Goal: Task Accomplishment & Management: Complete application form

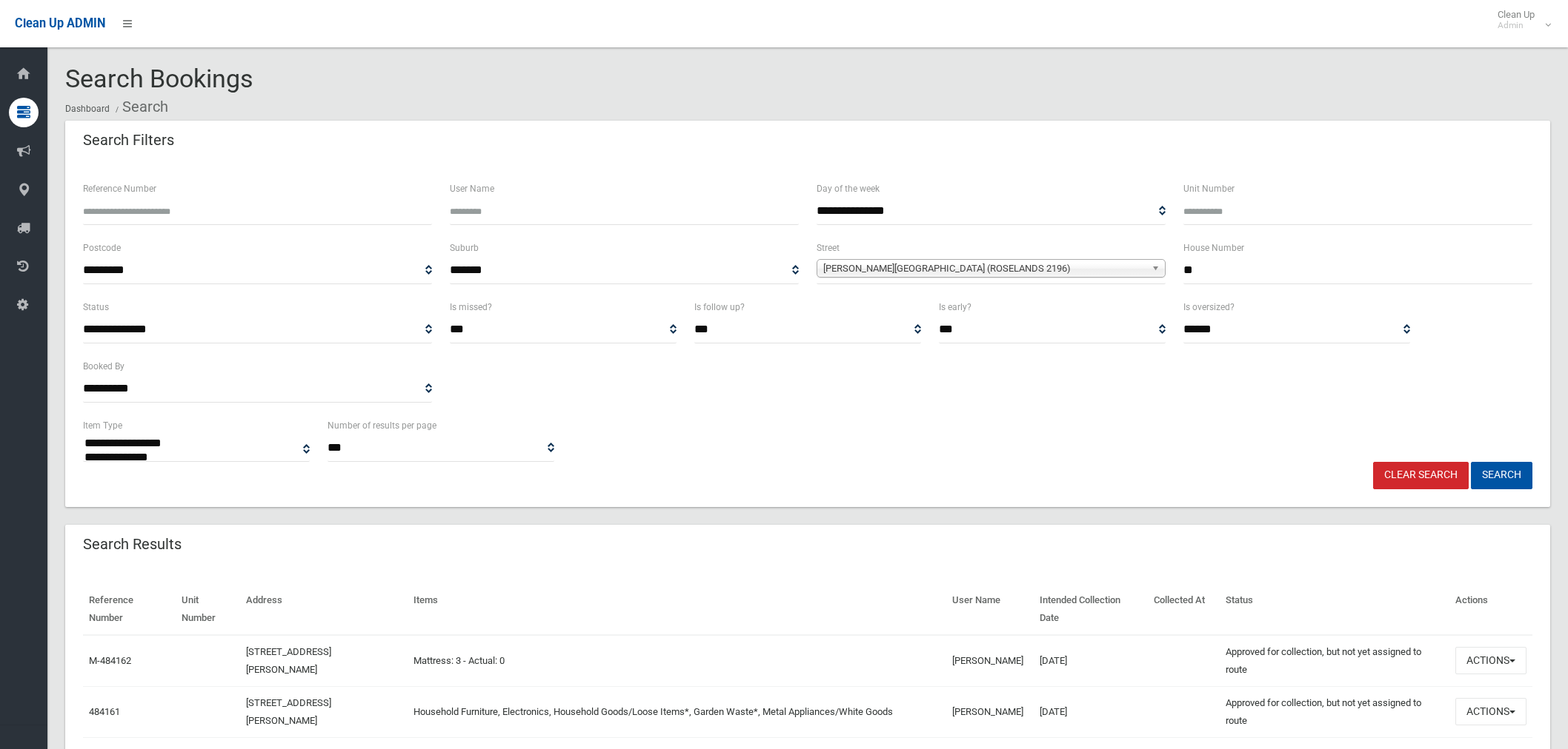
select select
click at [1196, 274] on input "*" at bounding box center [1358, 271] width 349 height 28
type input "*"
click at [1071, 263] on span "Stephenson Street (ROSELANDS 2196)" at bounding box center [984, 269] width 322 height 18
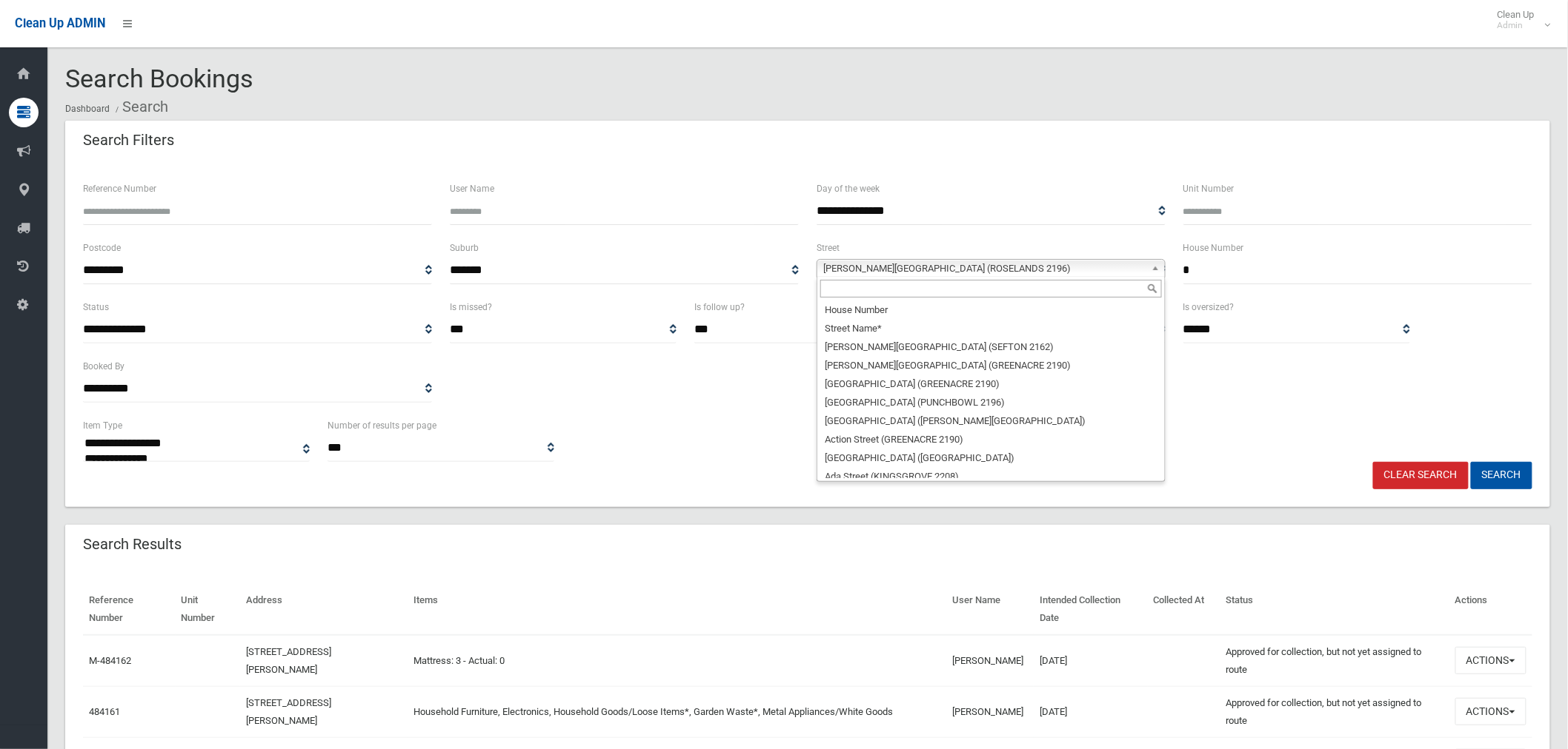
scroll to position [36513, 0]
click at [991, 288] on input "text" at bounding box center [991, 288] width 342 height 18
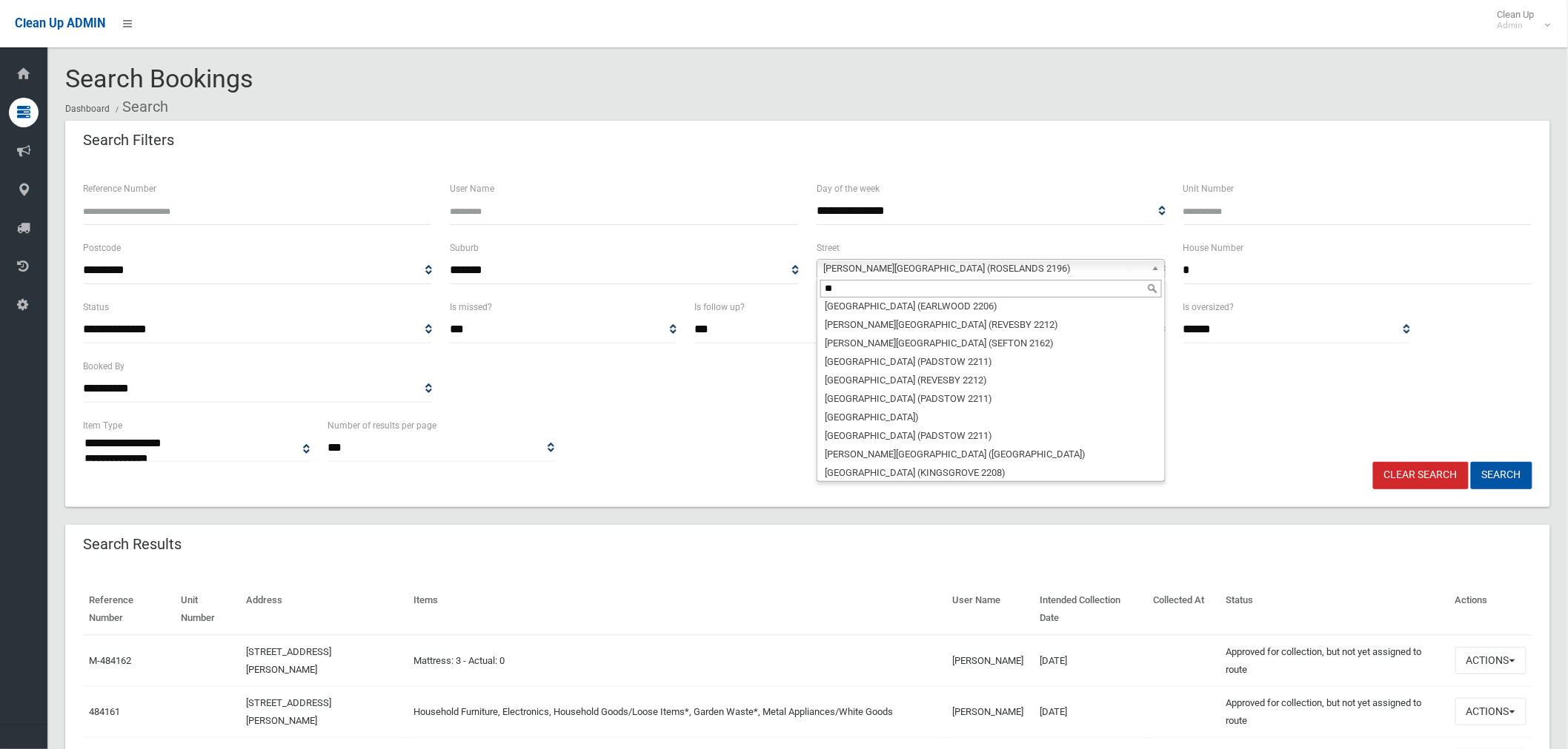
scroll to position [0, 0]
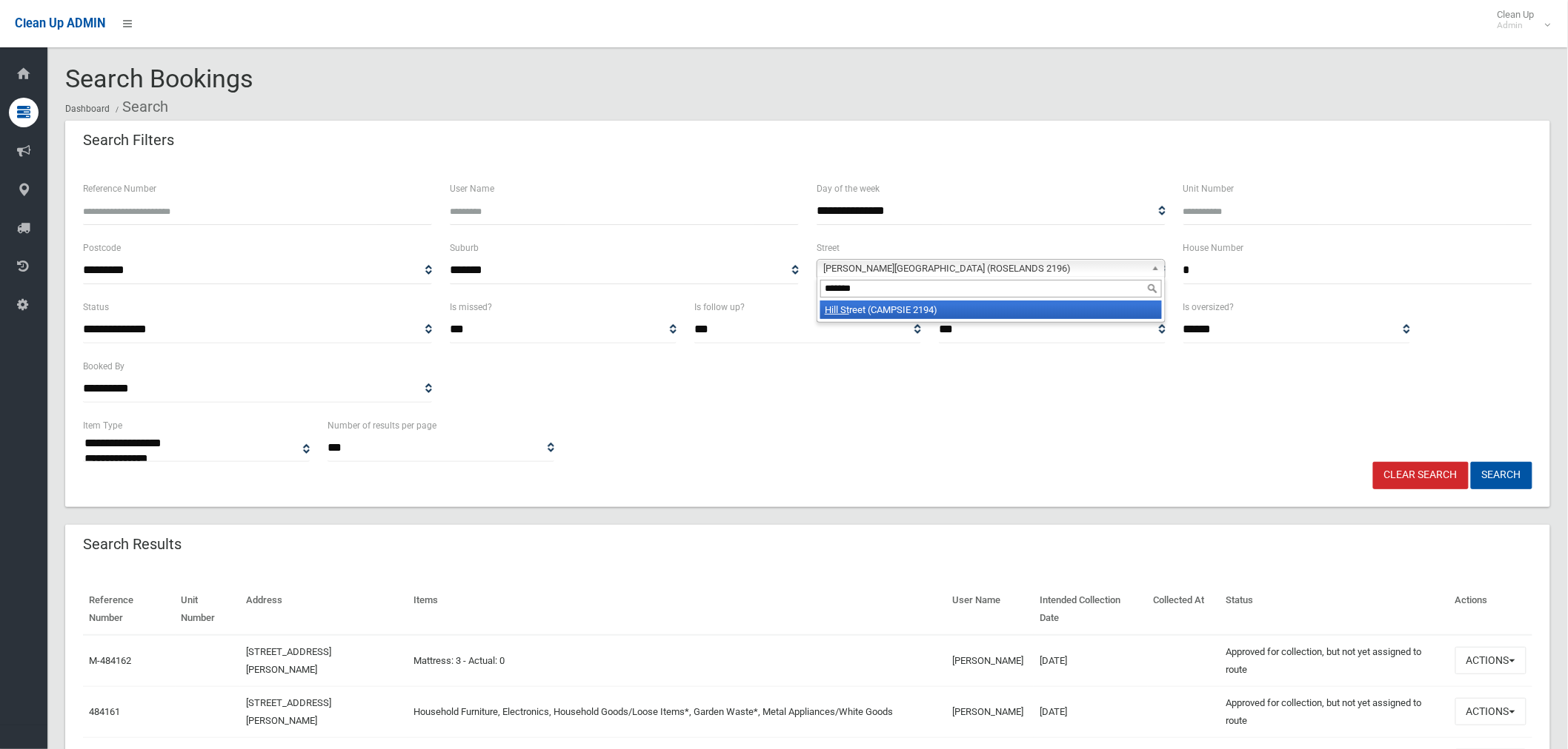
type input "*******"
click at [982, 308] on li "Hill St reet (CAMPSIE 2194)" at bounding box center [991, 310] width 342 height 19
click at [1513, 483] on button "Search" at bounding box center [1501, 476] width 61 height 28
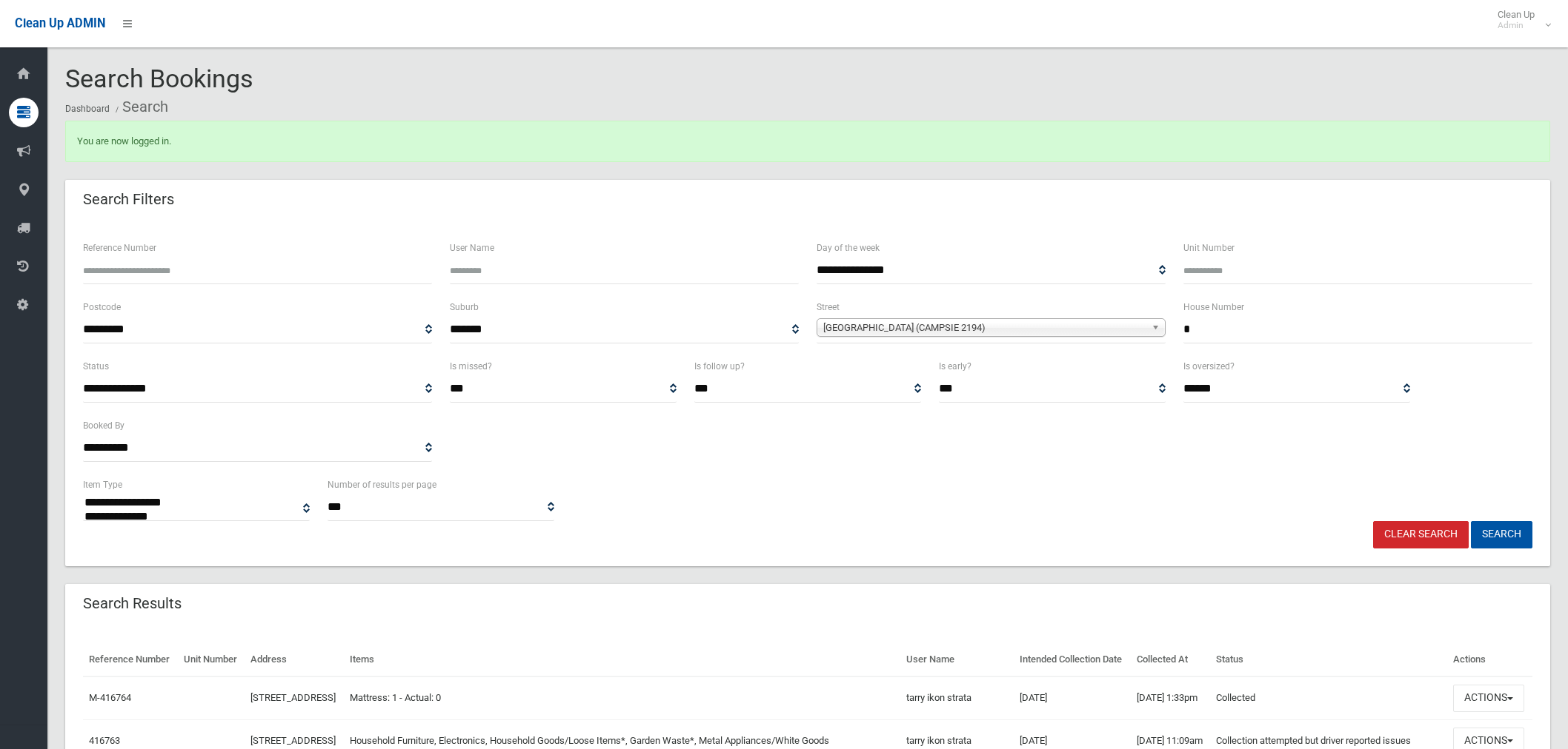
select select
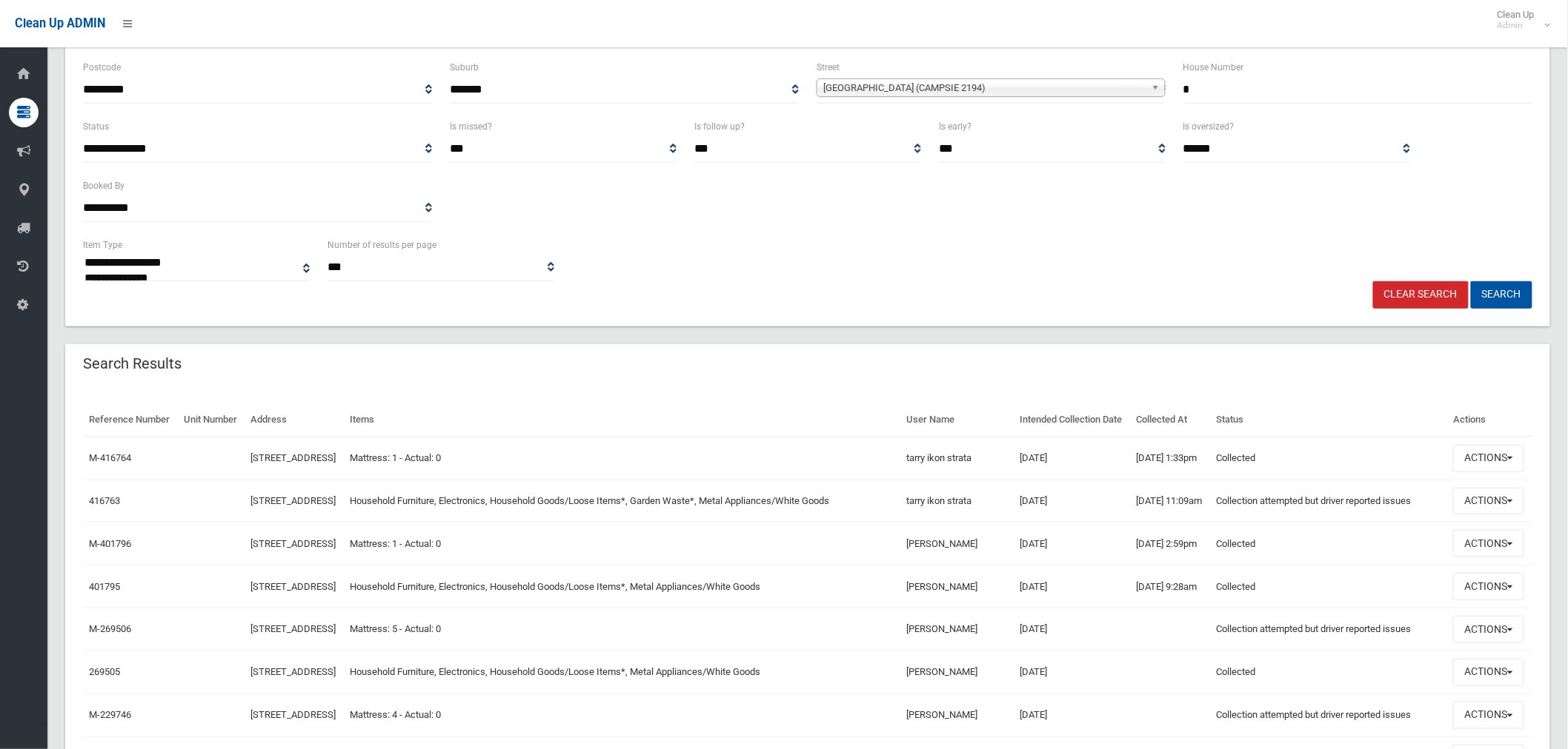
scroll to position [247, 0]
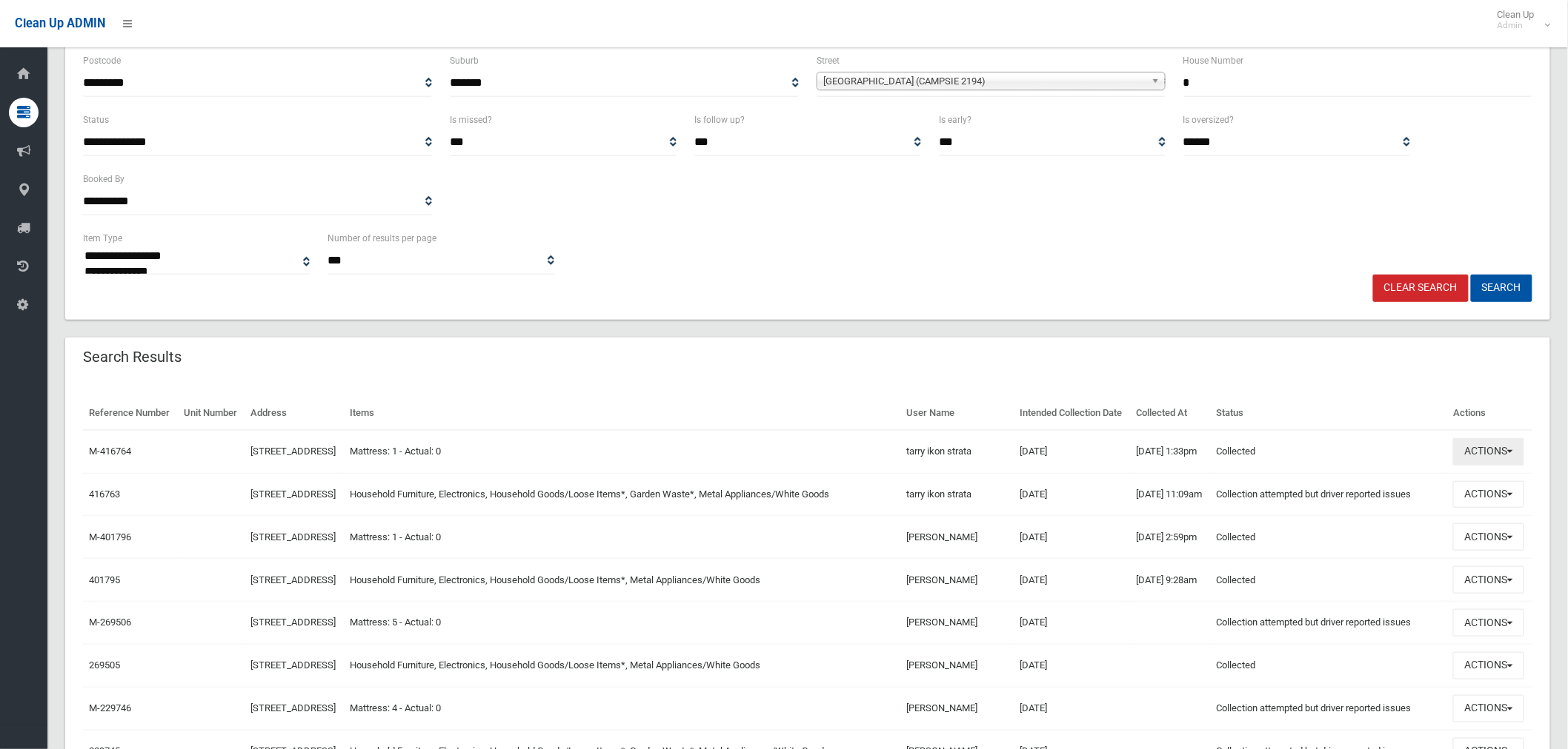
click at [1504, 466] on button "Actions" at bounding box center [1488, 452] width 71 height 28
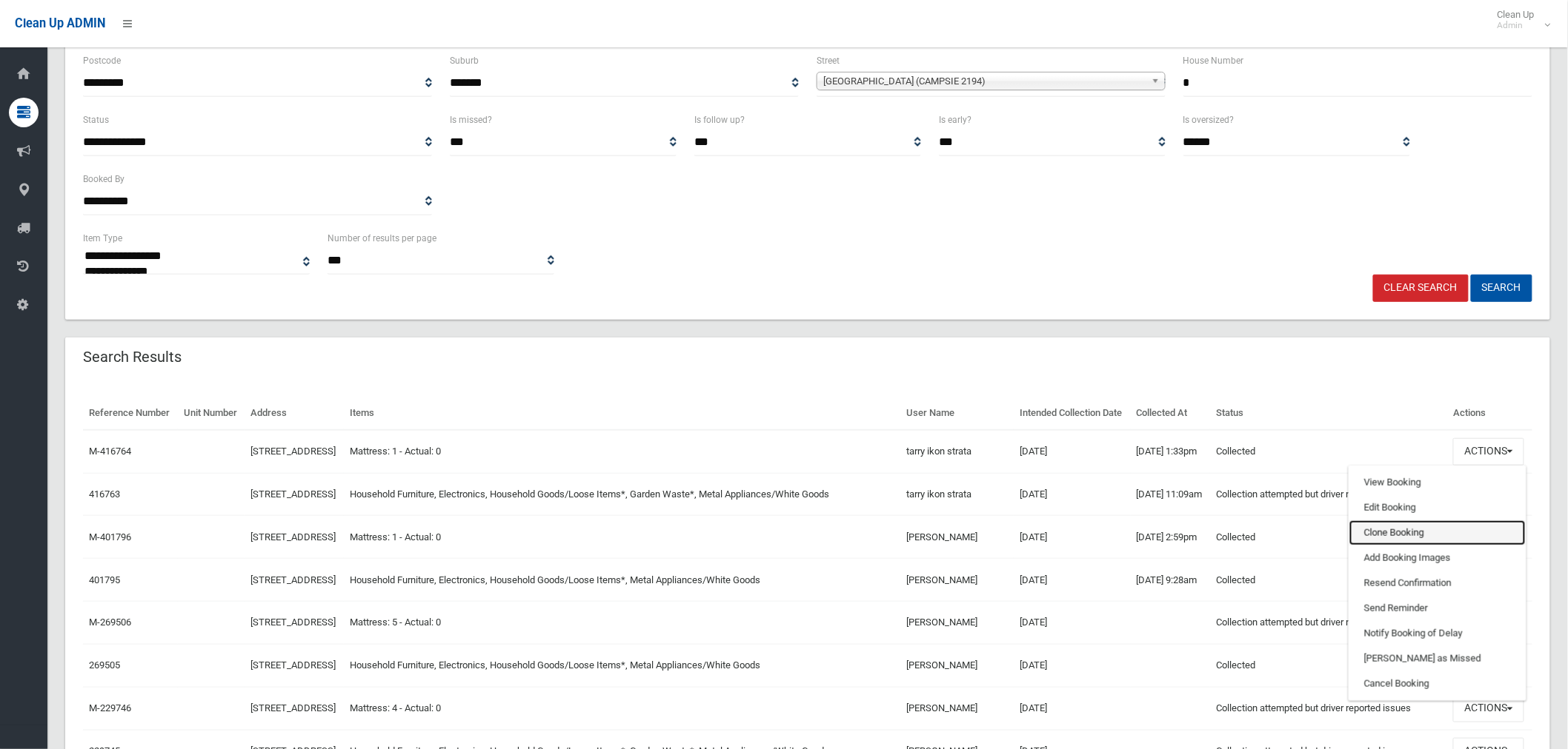
click at [1408, 545] on link "Clone Booking" at bounding box center [1437, 533] width 177 height 25
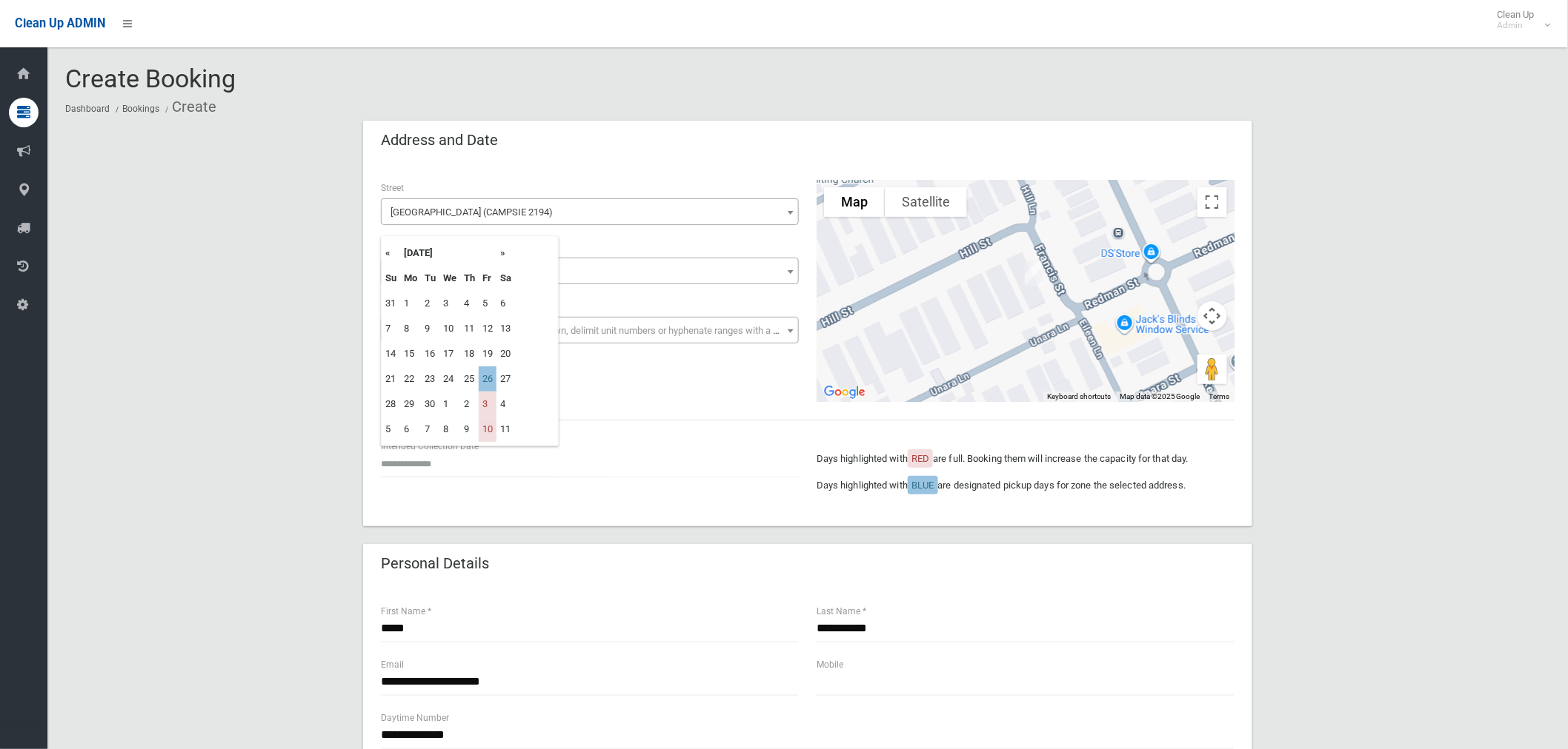
click at [503, 253] on th "»" at bounding box center [505, 253] width 19 height 25
click at [486, 351] on td "17" at bounding box center [487, 354] width 18 height 25
type input "**********"
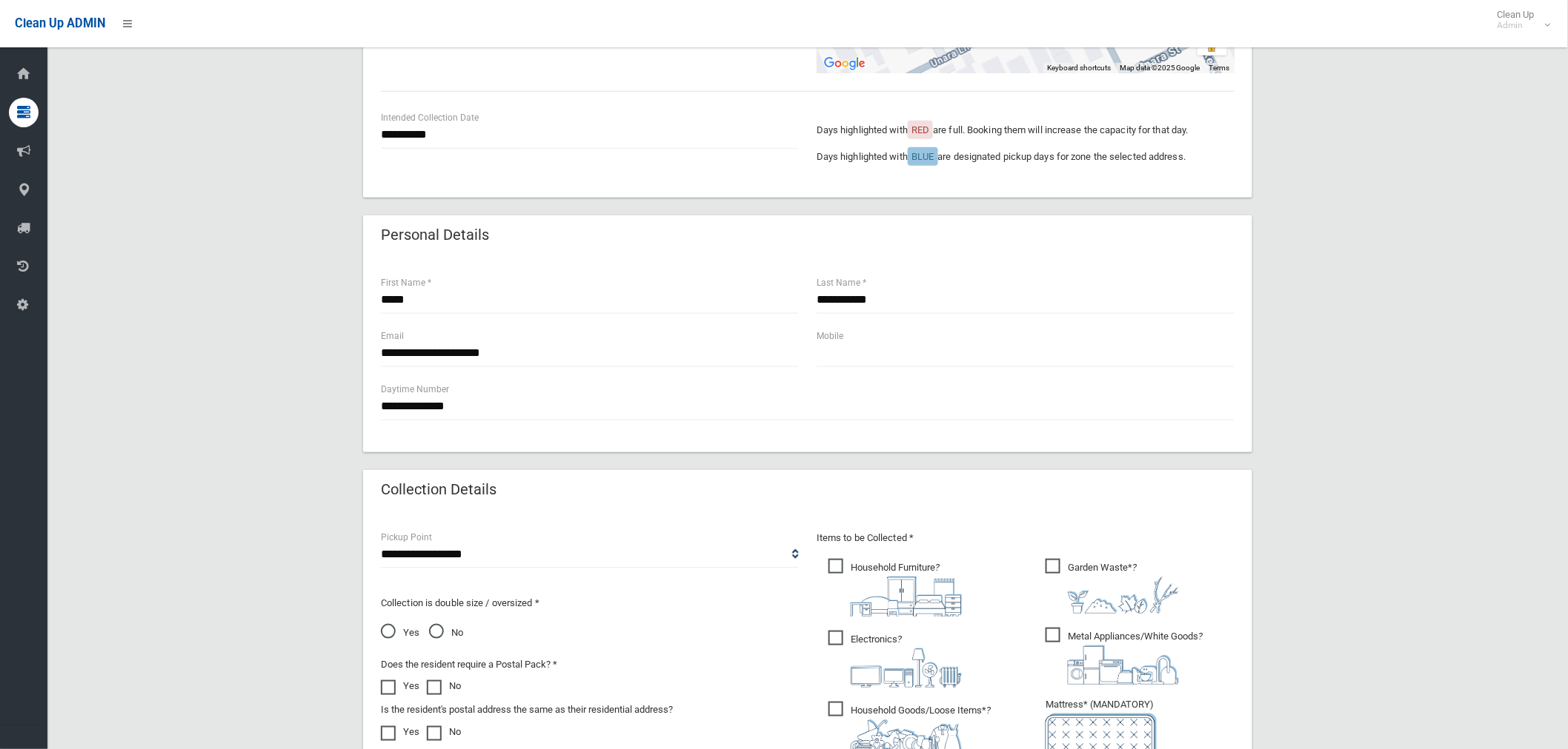
scroll to position [575, 0]
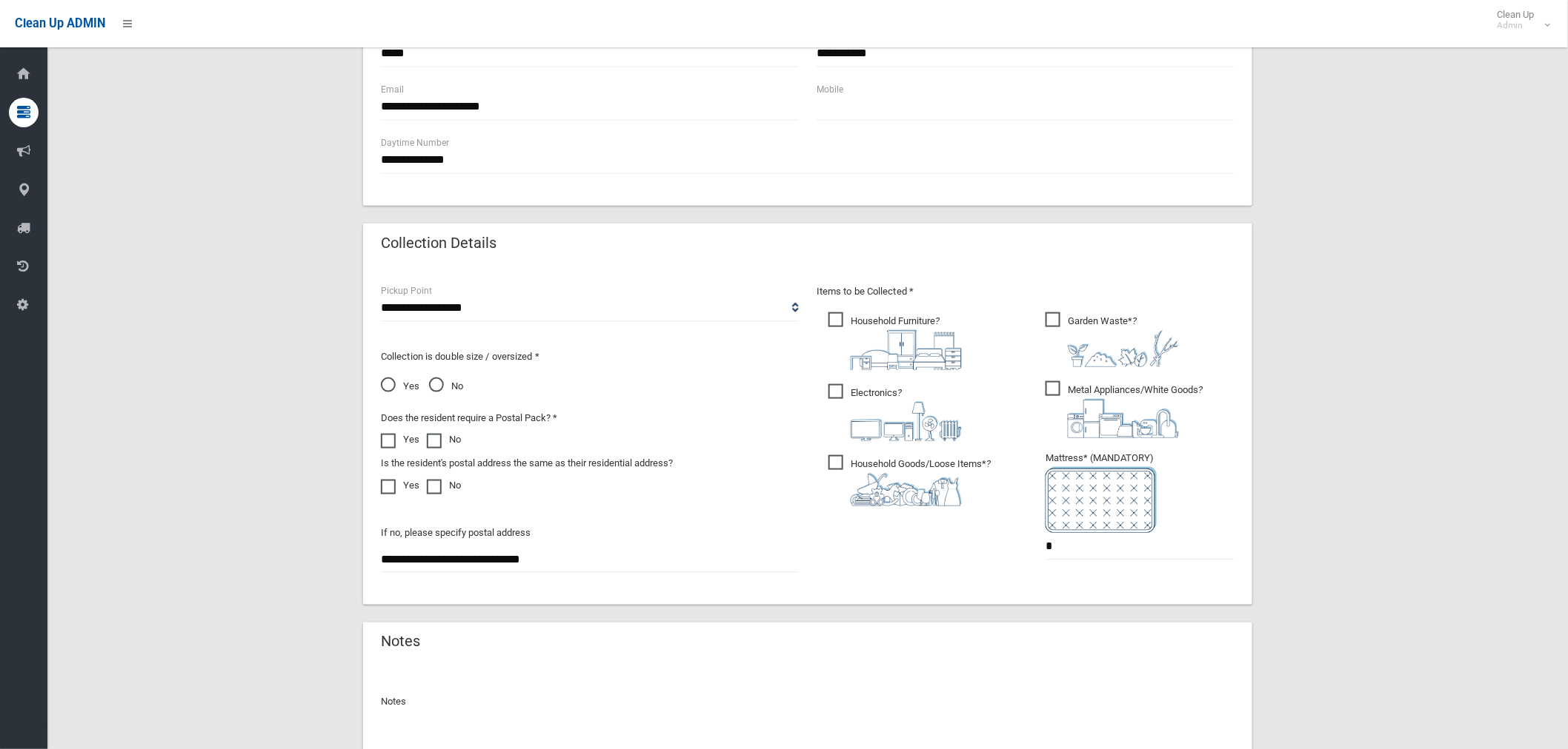
click at [831, 388] on span "Electronics ?" at bounding box center [895, 413] width 133 height 57
click at [835, 460] on span "Household Goods/Loose Items* ?" at bounding box center [909, 481] width 162 height 51
click at [1054, 388] on span "Metal Appliances/White Goods ?" at bounding box center [1123, 410] width 157 height 57
click at [833, 316] on span "Household Furniture ?" at bounding box center [895, 341] width 133 height 58
click at [1086, 543] on input "*" at bounding box center [1139, 547] width 189 height 28
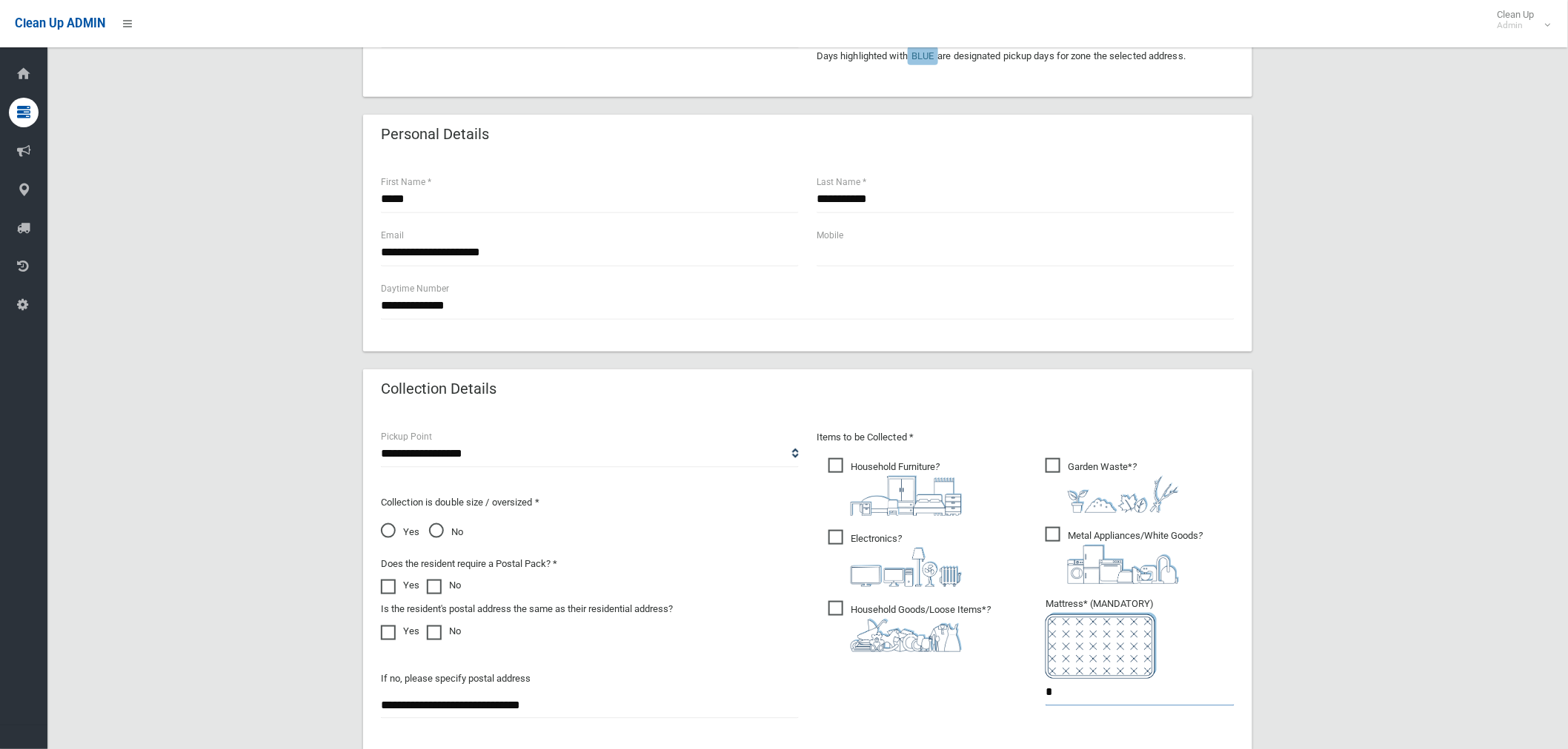
scroll to position [164, 0]
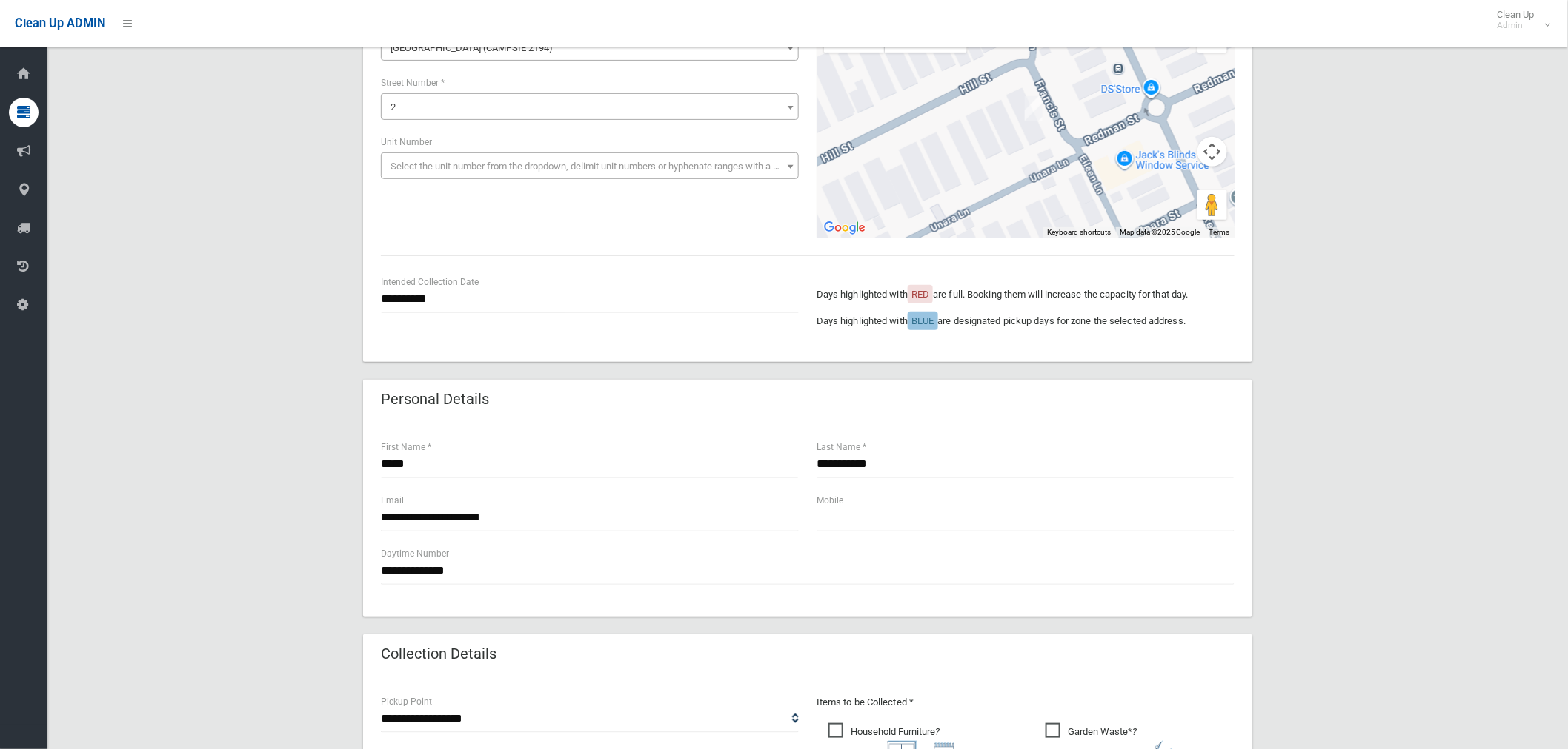
type input "*"
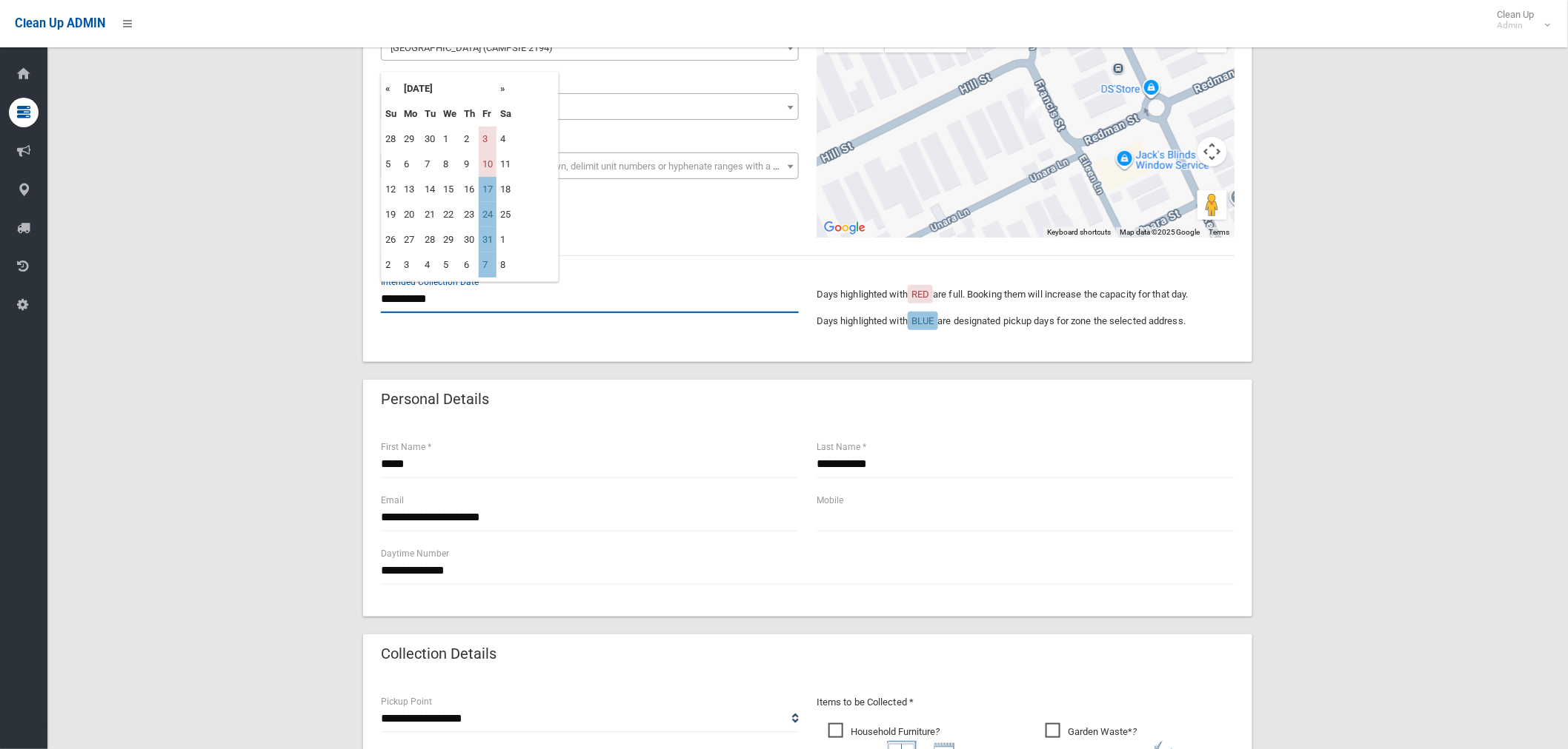
click at [425, 302] on input "**********" at bounding box center [590, 299] width 418 height 28
click at [383, 85] on th "«" at bounding box center [391, 89] width 19 height 25
click at [492, 208] on td "26" at bounding box center [487, 215] width 18 height 25
type input "**********"
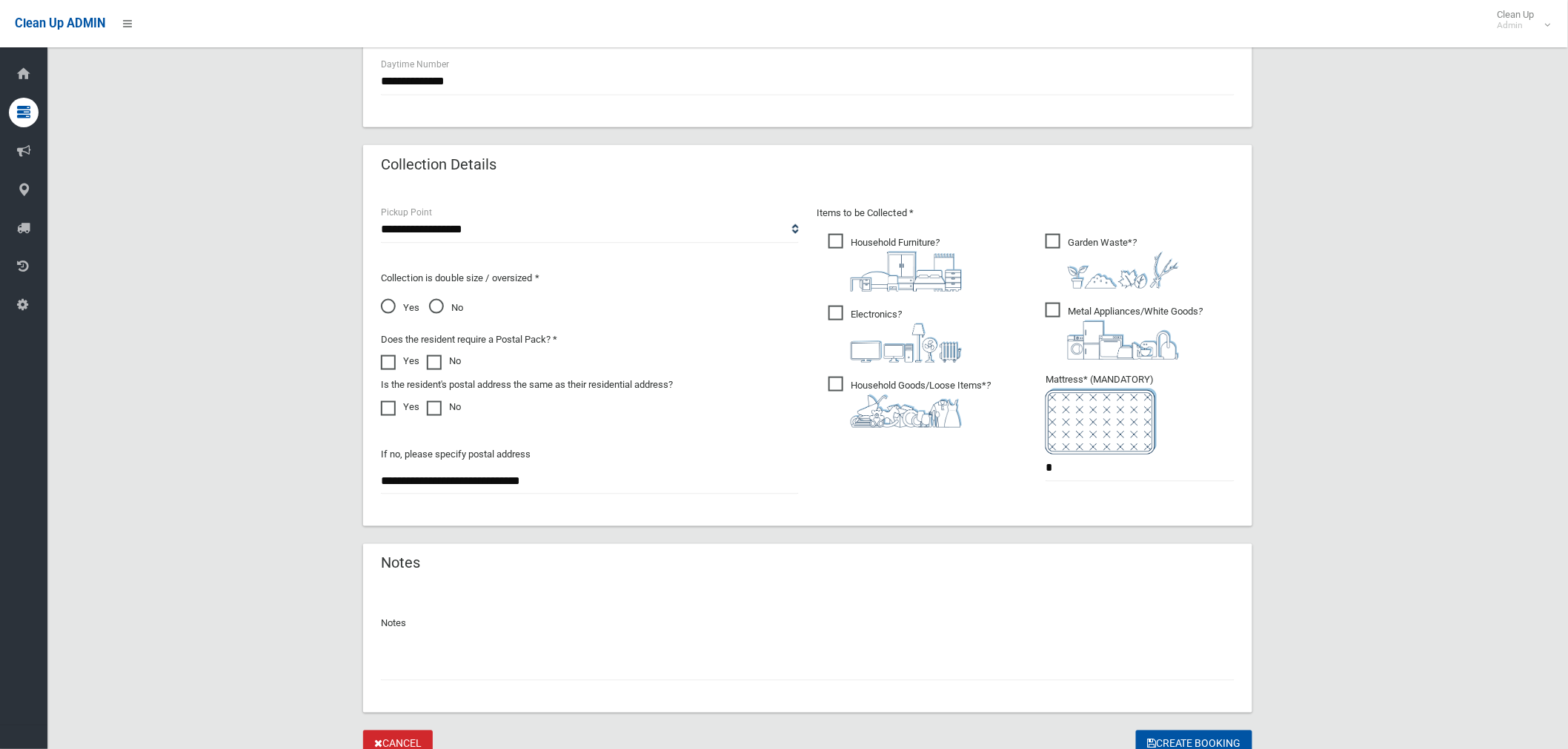
scroll to position [658, 0]
click at [491, 663] on input "text" at bounding box center [807, 664] width 853 height 28
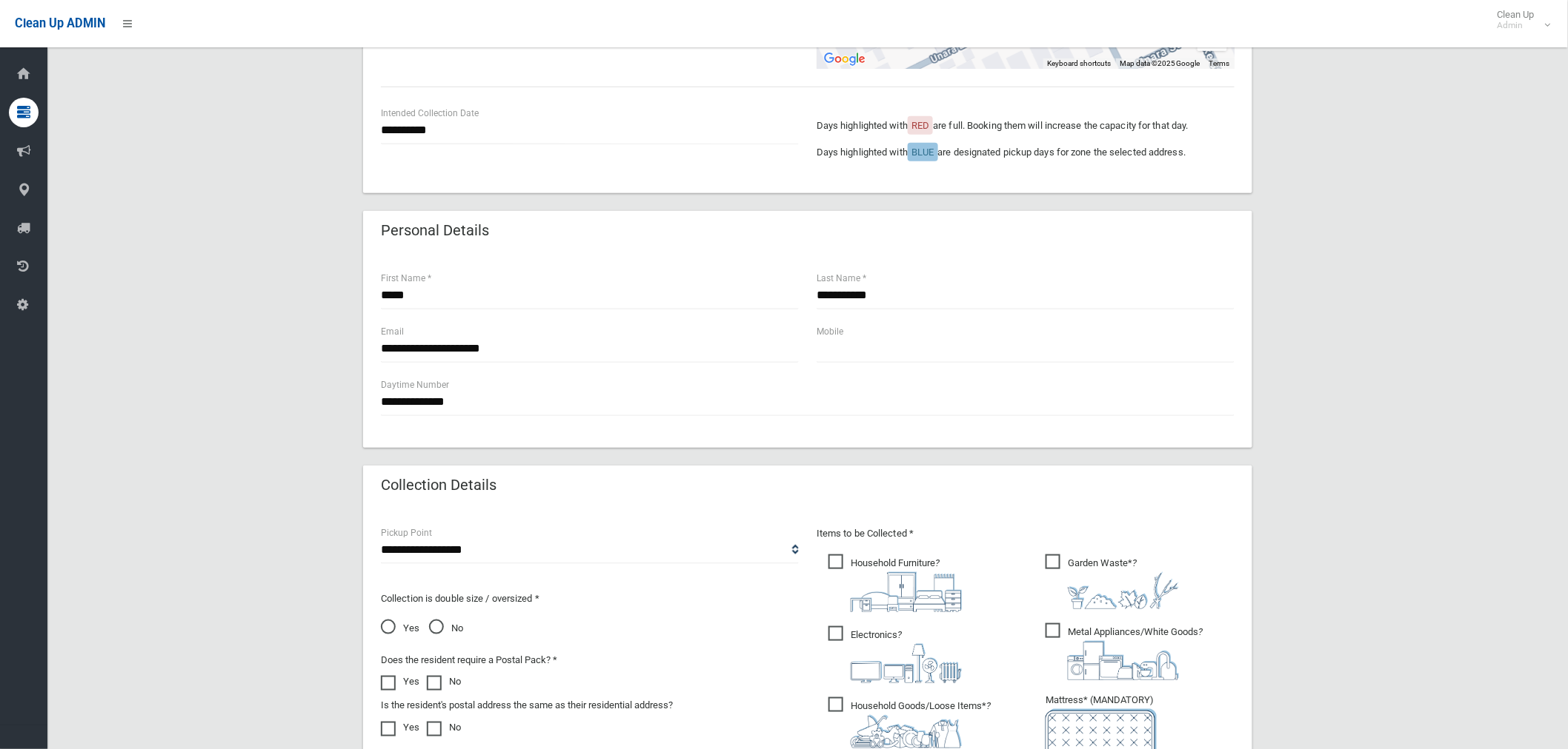
scroll to position [328, 0]
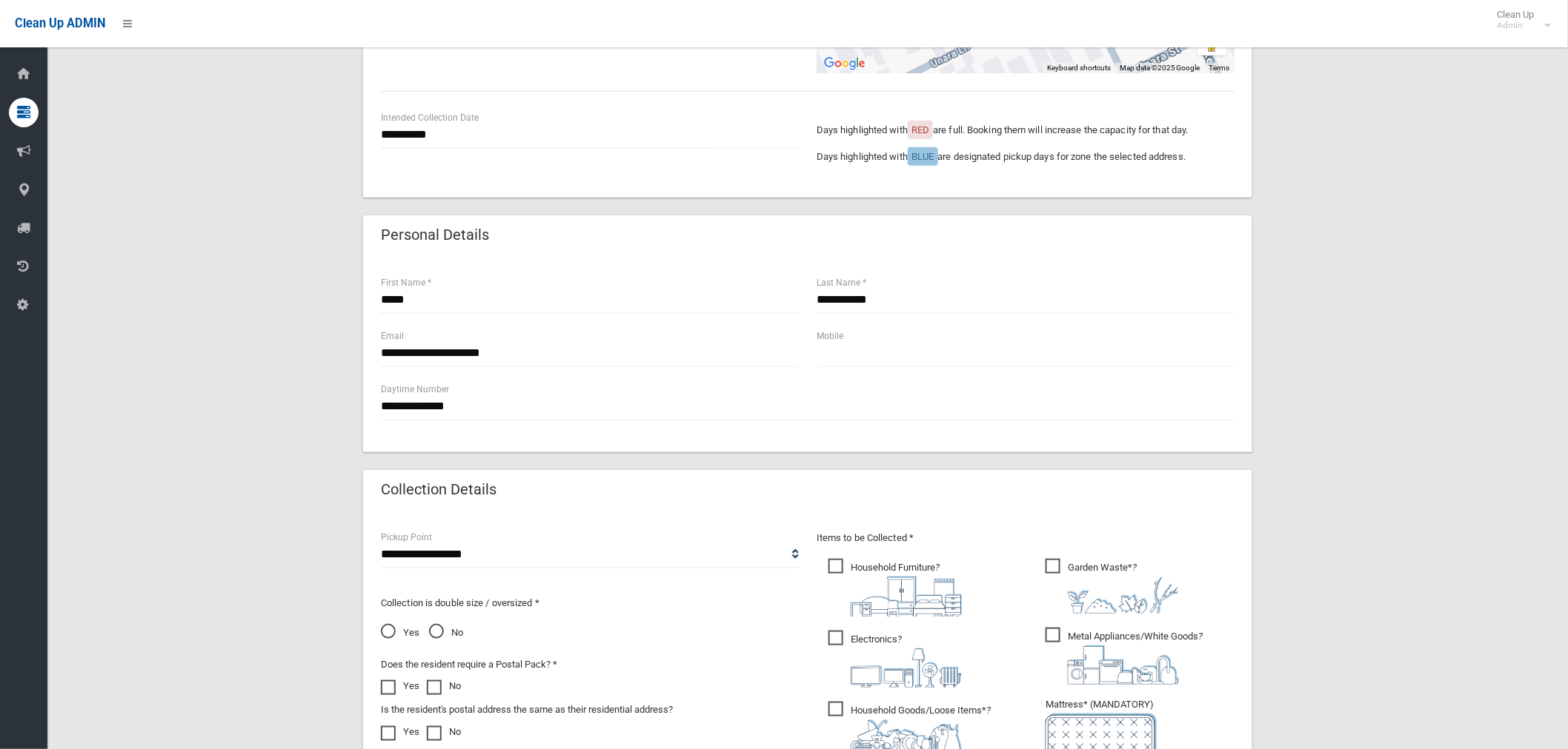
type input "********"
click at [892, 356] on input "text" at bounding box center [1025, 353] width 418 height 28
paste input "**********"
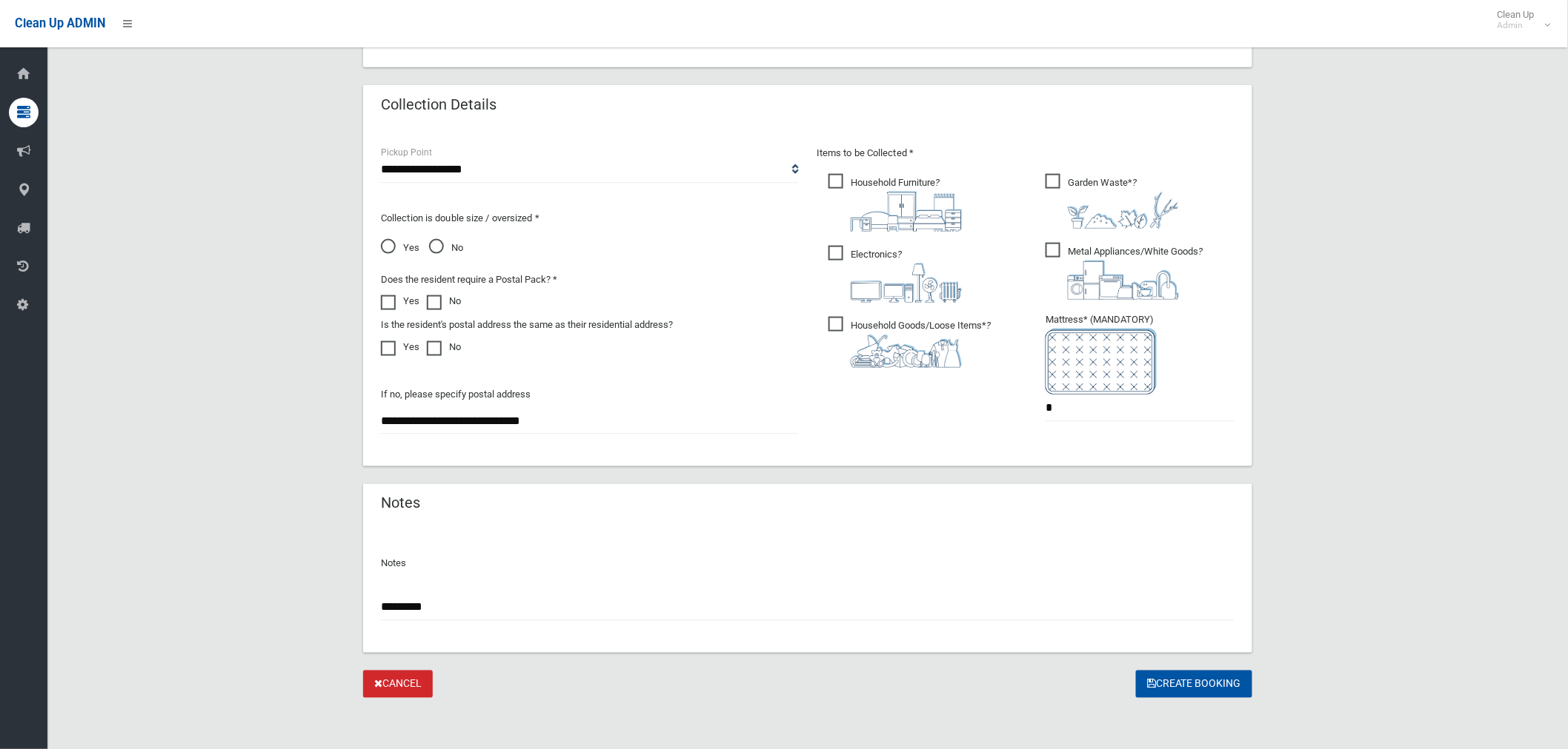
scroll to position [714, 0]
type input "**********"
click at [1219, 674] on button "Create Booking" at bounding box center [1193, 683] width 116 height 28
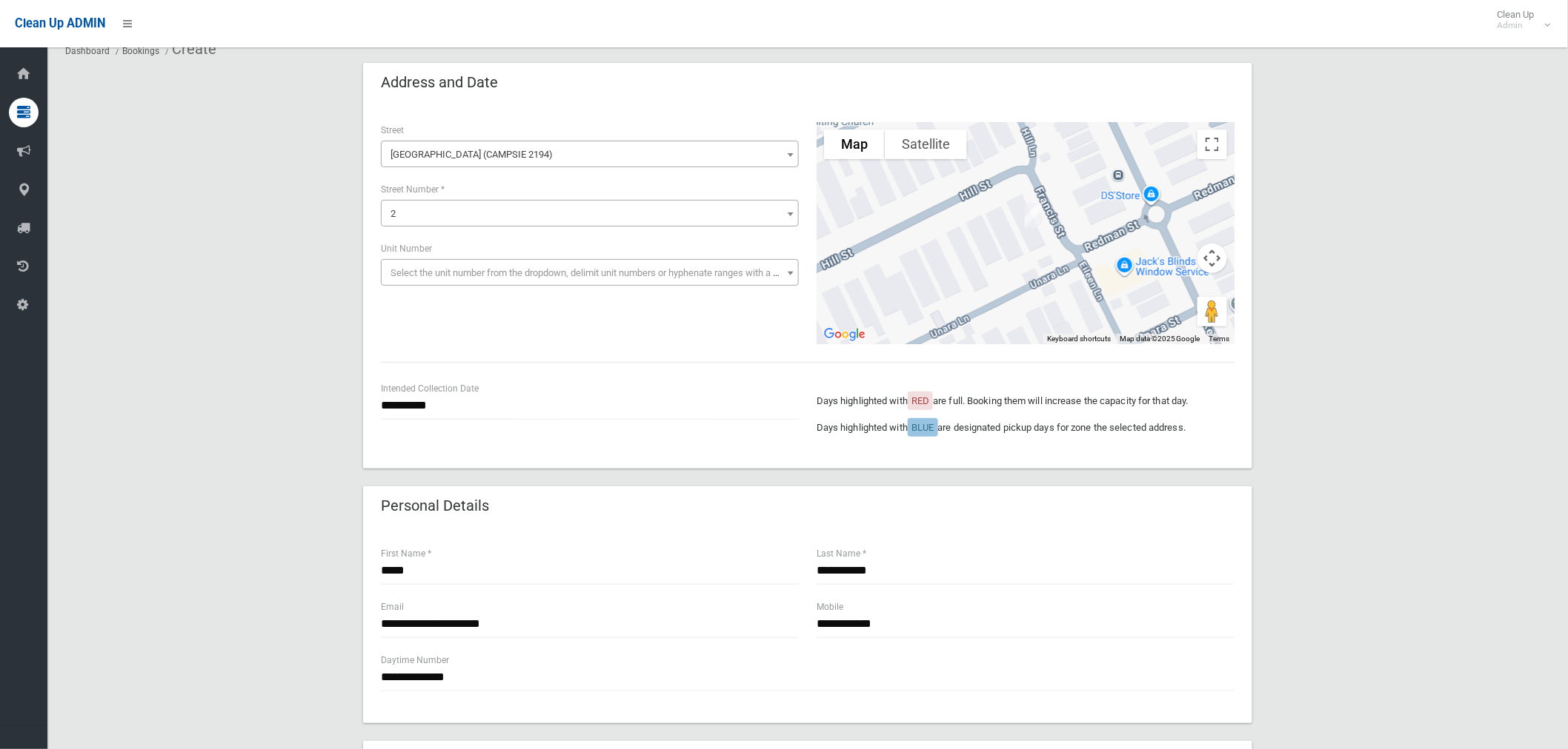
scroll to position [56, 0]
click at [406, 415] on input "**********" at bounding box center [590, 407] width 418 height 28
click at [503, 197] on th "»" at bounding box center [505, 197] width 19 height 25
click at [490, 300] on td "17" at bounding box center [487, 297] width 18 height 25
type input "**********"
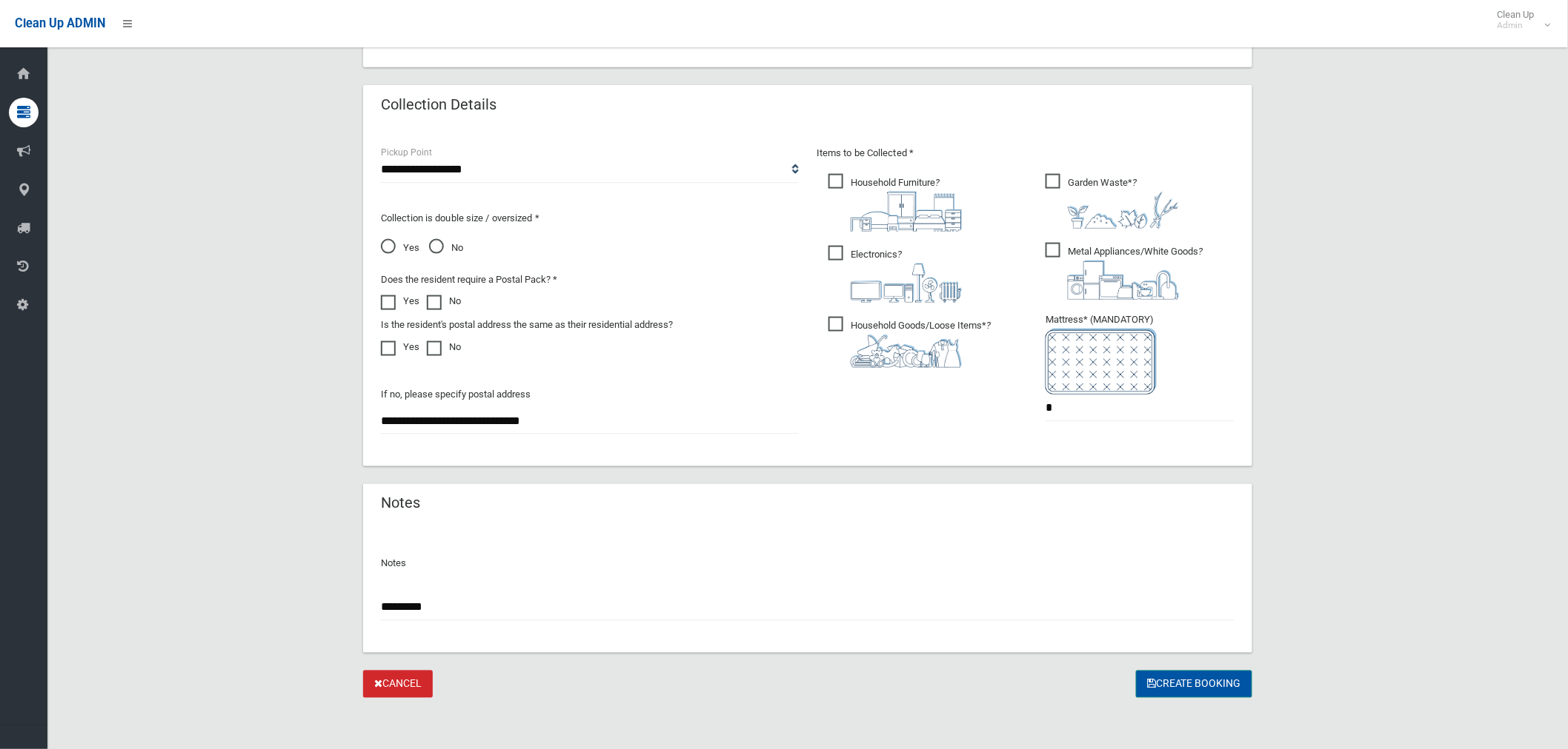
scroll to position [714, 0]
click at [1182, 677] on button "Create Booking" at bounding box center [1193, 683] width 116 height 28
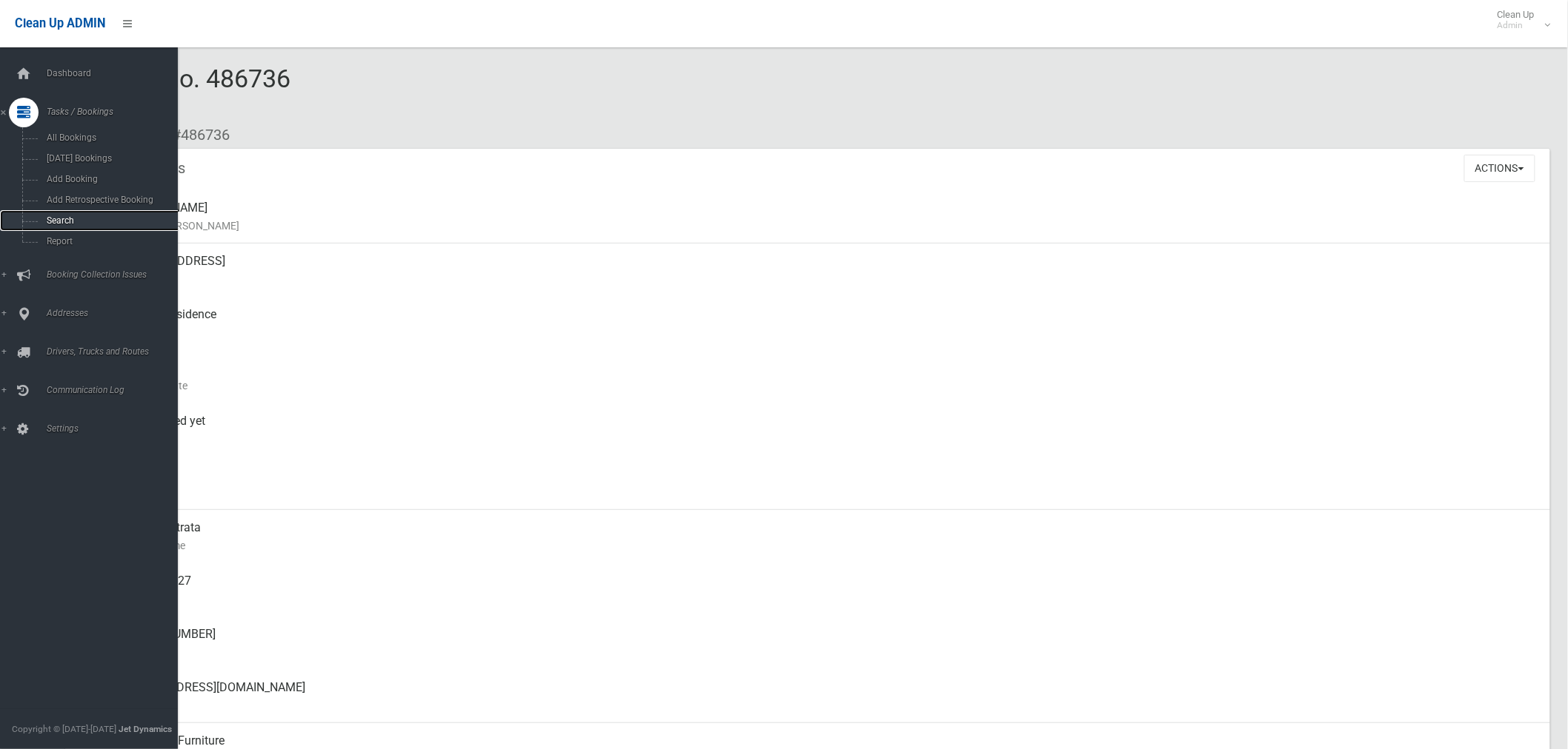
click at [86, 225] on span "Search" at bounding box center [110, 221] width 136 height 11
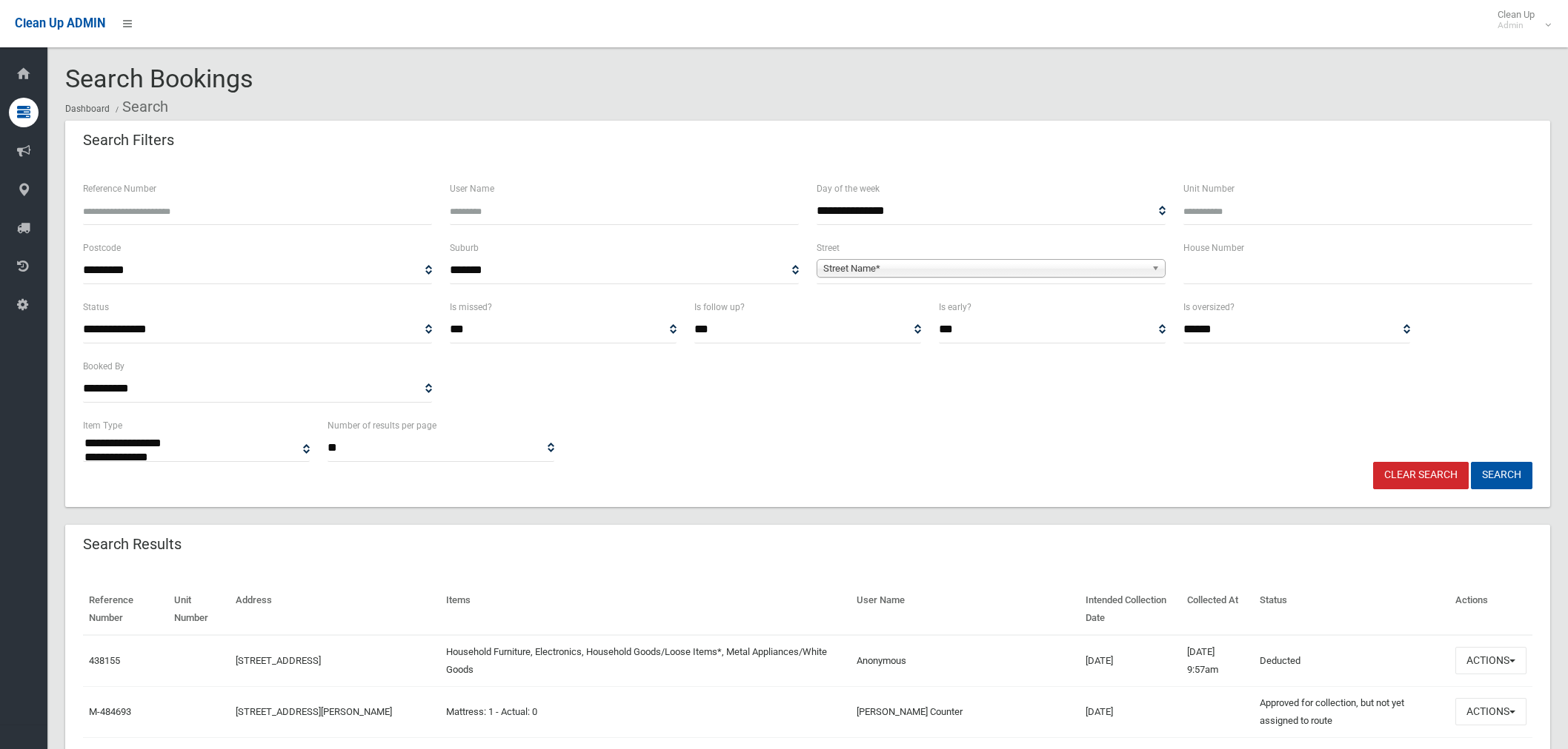
select select
click at [1252, 264] on input "text" at bounding box center [1358, 271] width 349 height 28
